Goal: Task Accomplishment & Management: Manage account settings

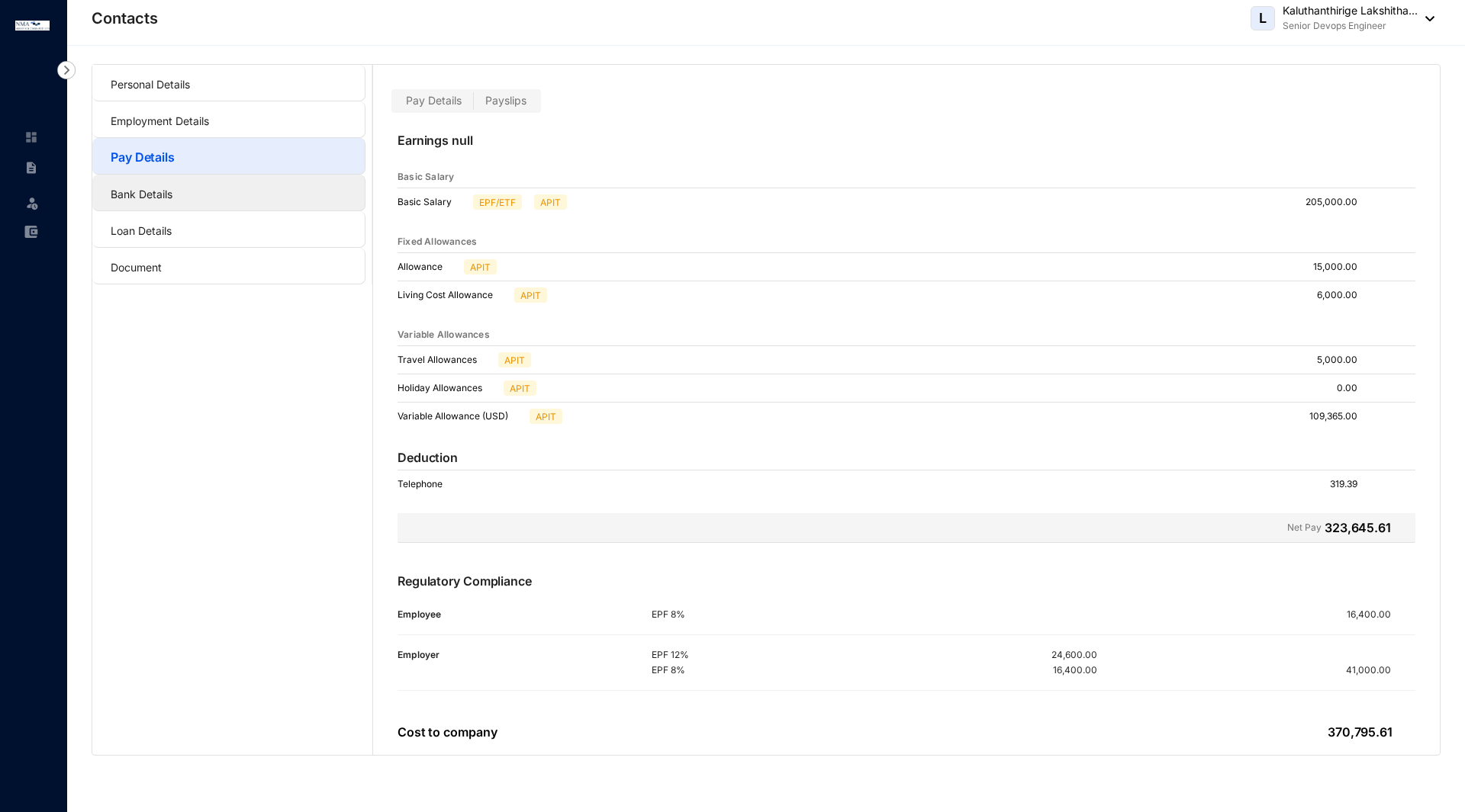
click at [157, 191] on link "Bank Details" at bounding box center [141, 194] width 61 height 13
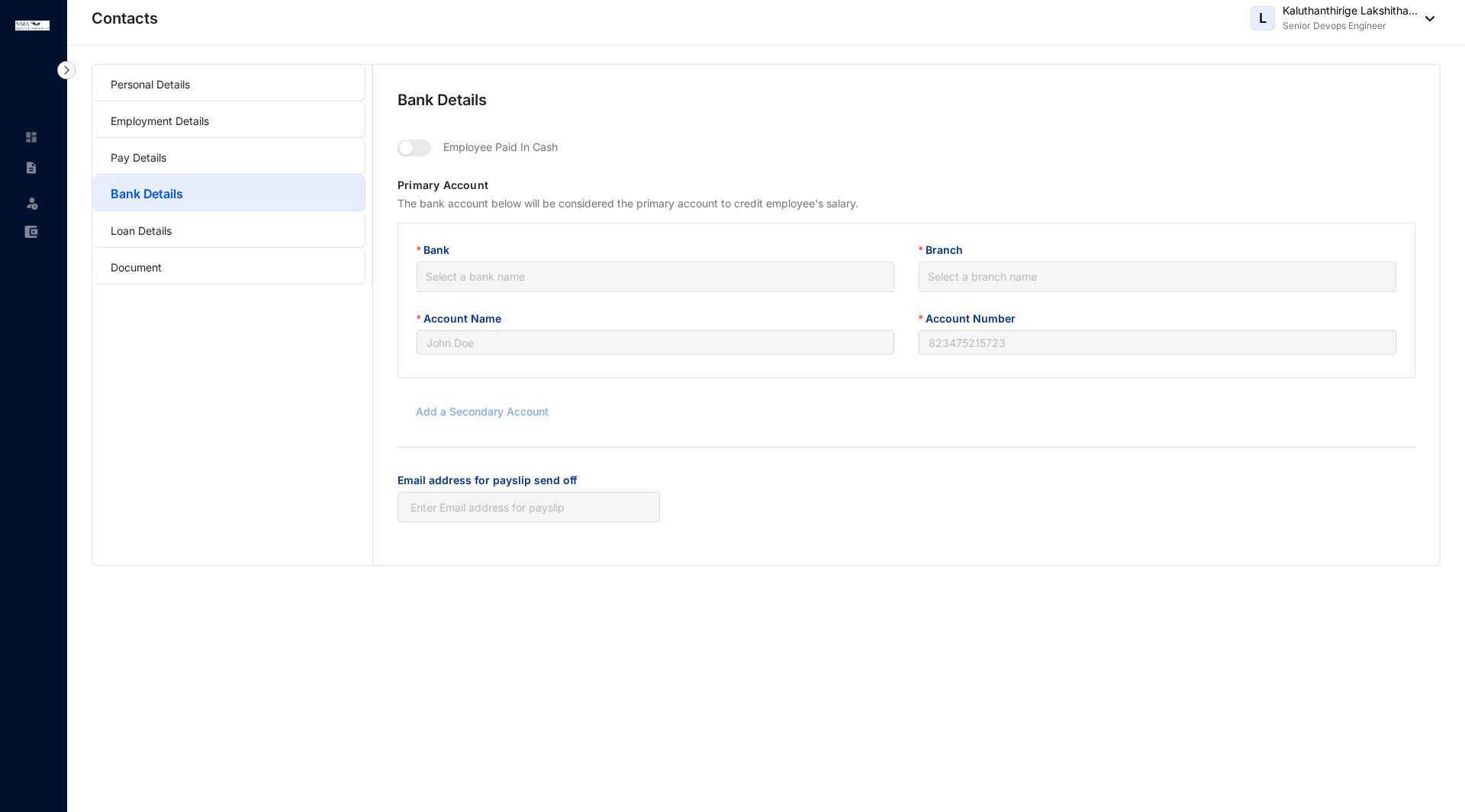
type input "K L P Jayasinghe"
type input "102004413641"
type input "[EMAIL_ADDRESS][DOMAIN_NAME]"
click at [142, 126] on link "Employment Details" at bounding box center [159, 121] width 99 height 13
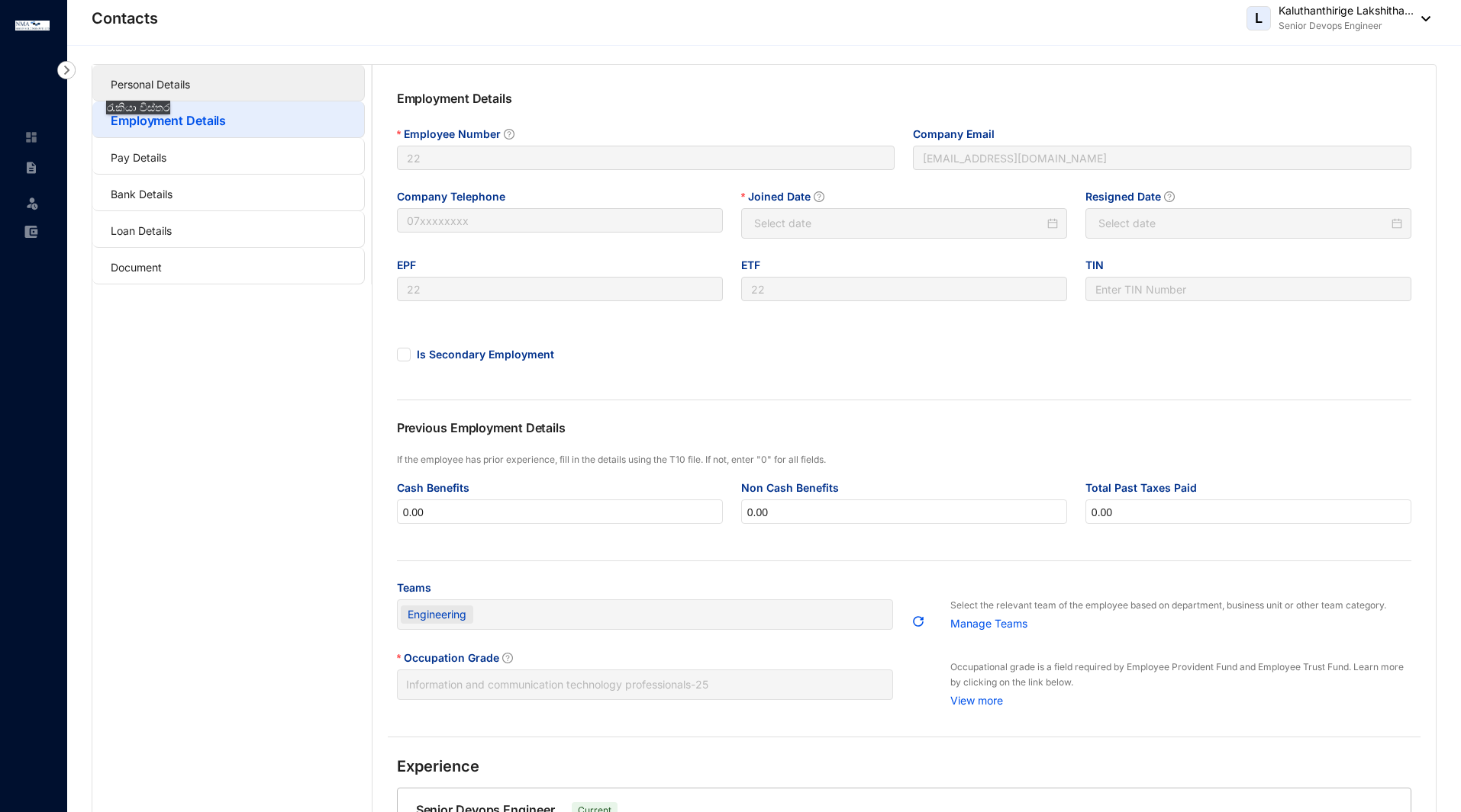
type input "[DATE]"
type input "Invalid Date"
click at [152, 83] on link "Personal Details" at bounding box center [149, 84] width 79 height 13
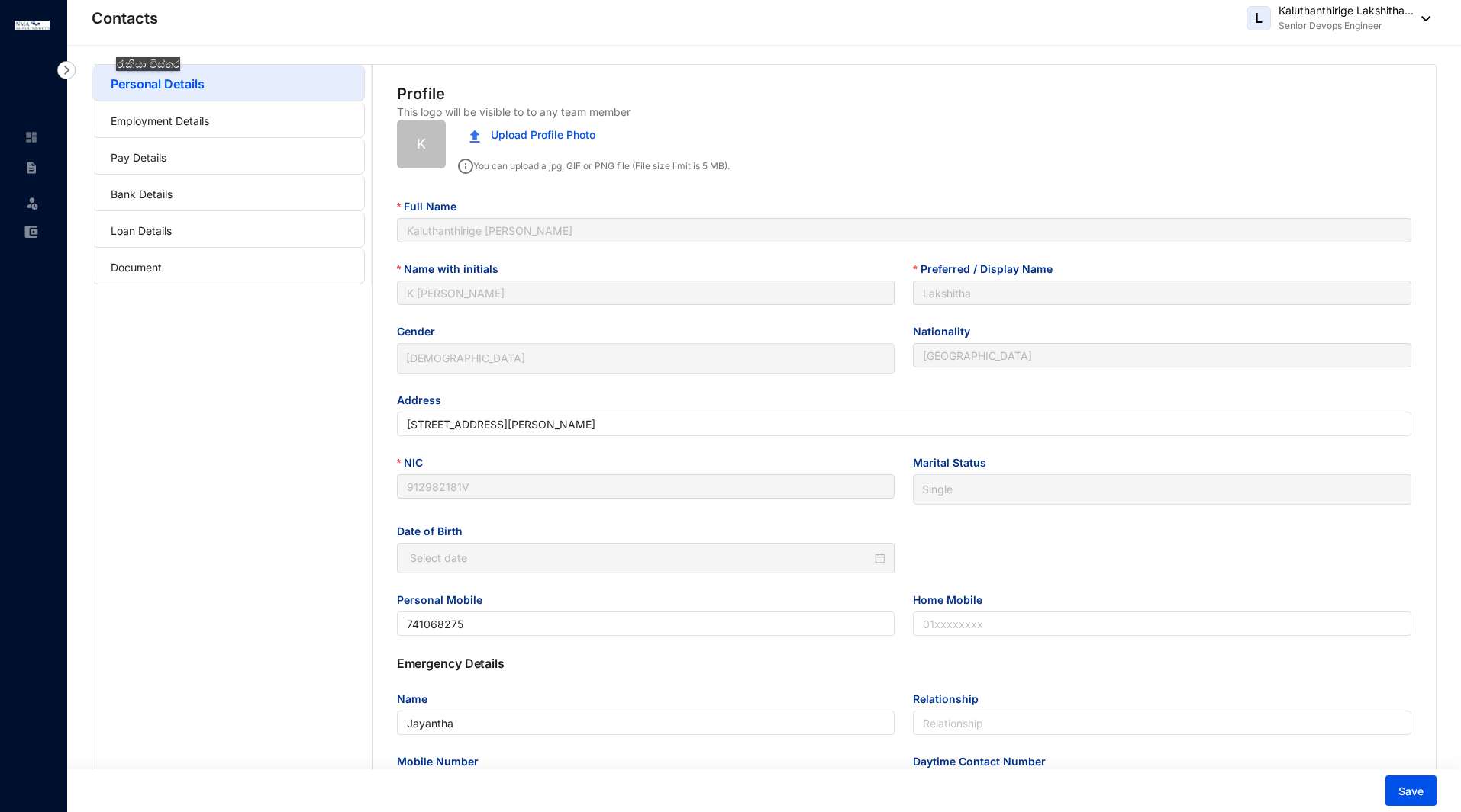
type input "[DATE]"
